Goal: Transaction & Acquisition: Obtain resource

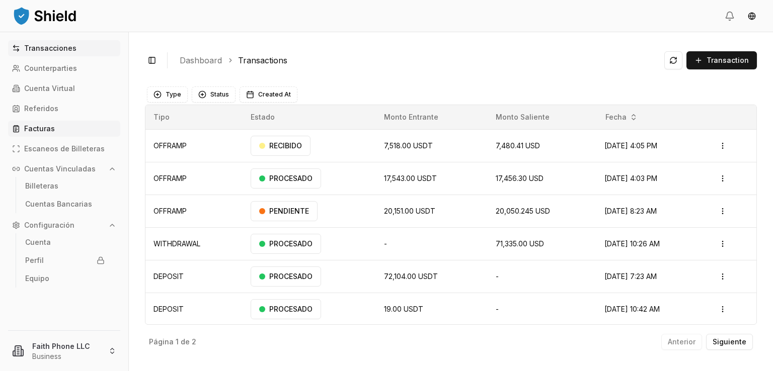
click at [49, 131] on p "Facturas" at bounding box center [39, 128] width 31 height 7
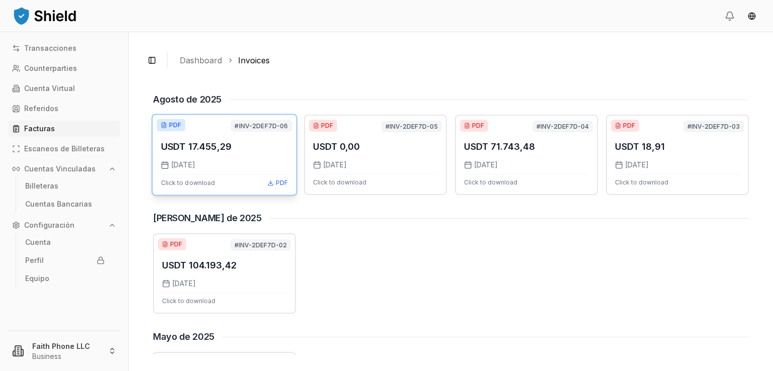
click at [201, 153] on p "USDT 17.455,29" at bounding box center [196, 146] width 71 height 15
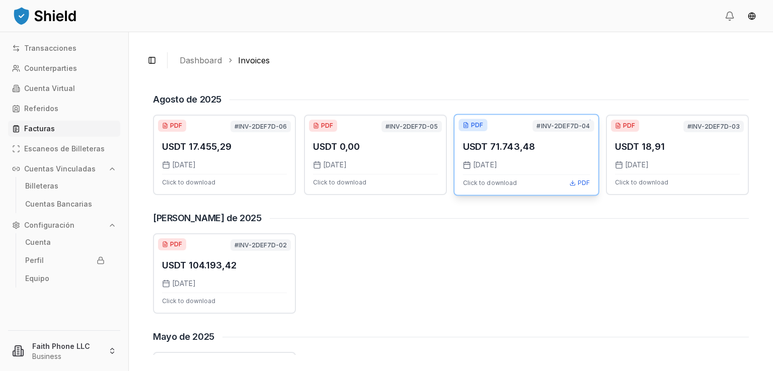
click at [503, 153] on div "USDT 71.743,48 [DATE] Click to download PDF" at bounding box center [526, 154] width 127 height 63
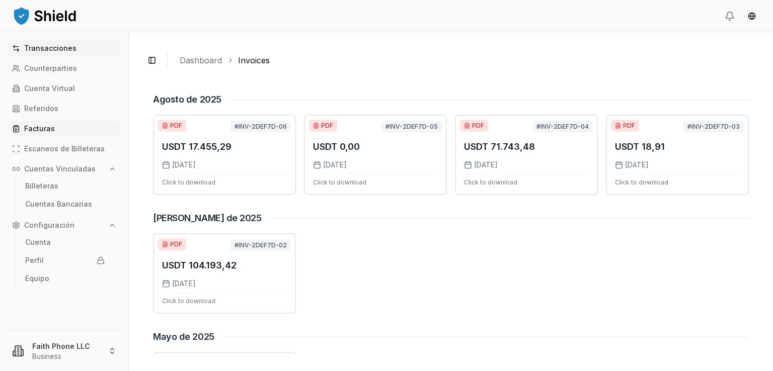
click at [58, 45] on p "Transacciones" at bounding box center [50, 48] width 52 height 7
